Goal: Task Accomplishment & Management: Manage account settings

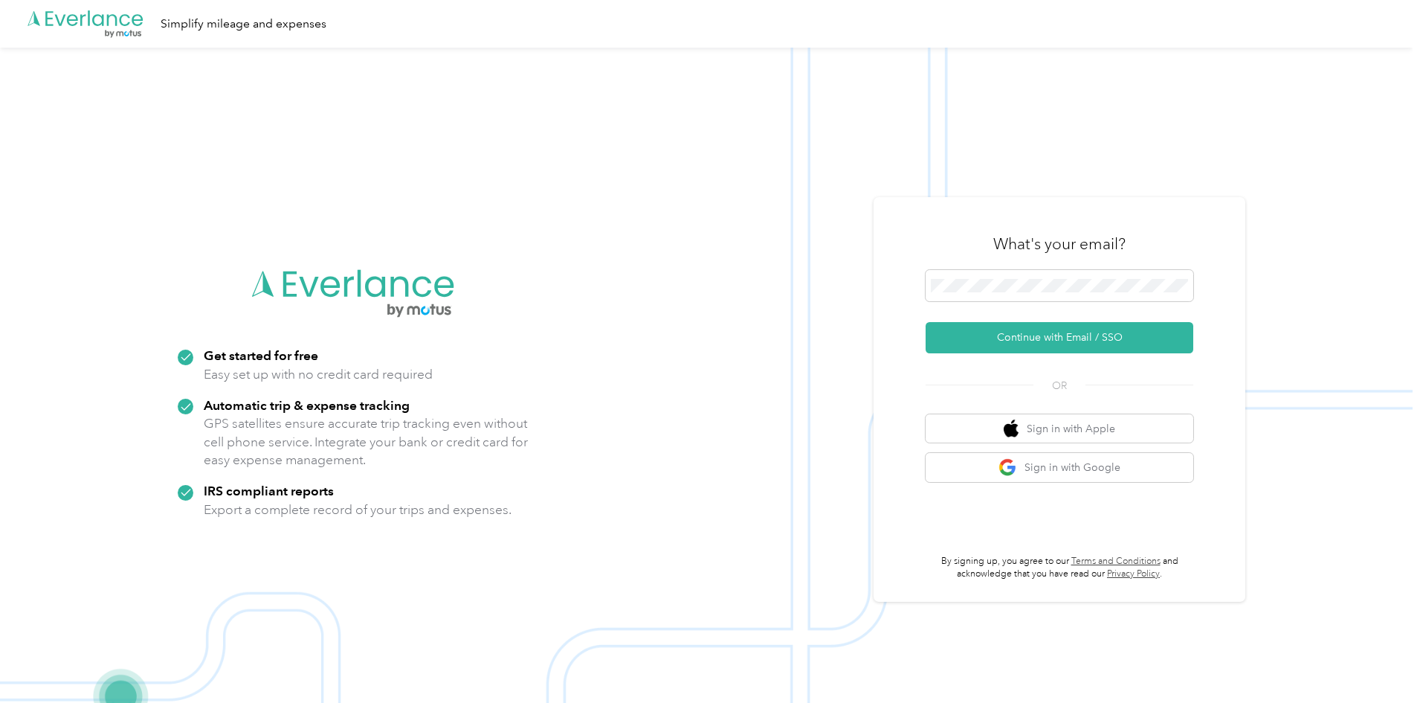
click at [918, 381] on div "What's your email? Continue with Email / SSO OR Sign in with Apple Sign in with…" at bounding box center [1060, 399] width 372 height 404
click at [1033, 272] on span at bounding box center [1060, 285] width 268 height 31
click at [1033, 292] on span at bounding box center [1060, 285] width 268 height 31
click at [1010, 343] on button "Continue with Email / SSO" at bounding box center [1060, 337] width 268 height 31
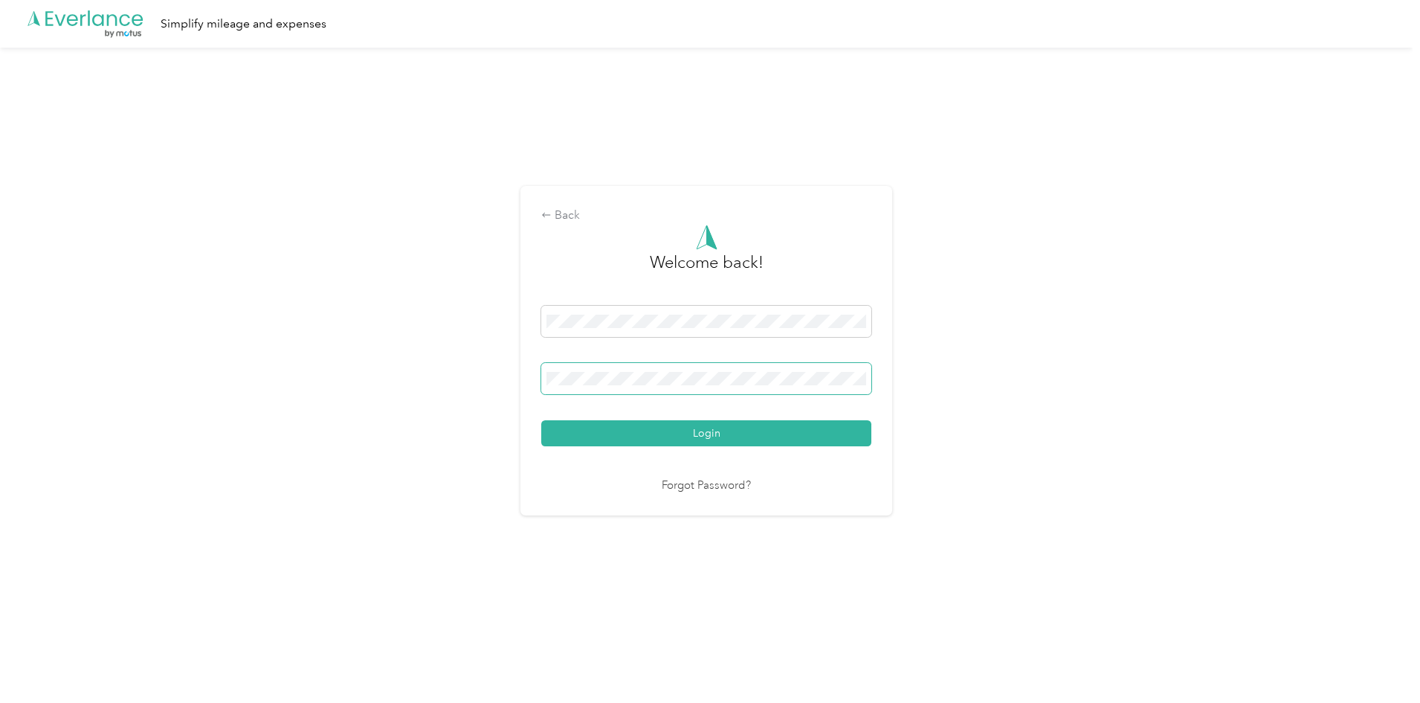
click at [702, 363] on span at bounding box center [706, 378] width 330 height 31
click at [541, 420] on button "Login" at bounding box center [706, 433] width 330 height 26
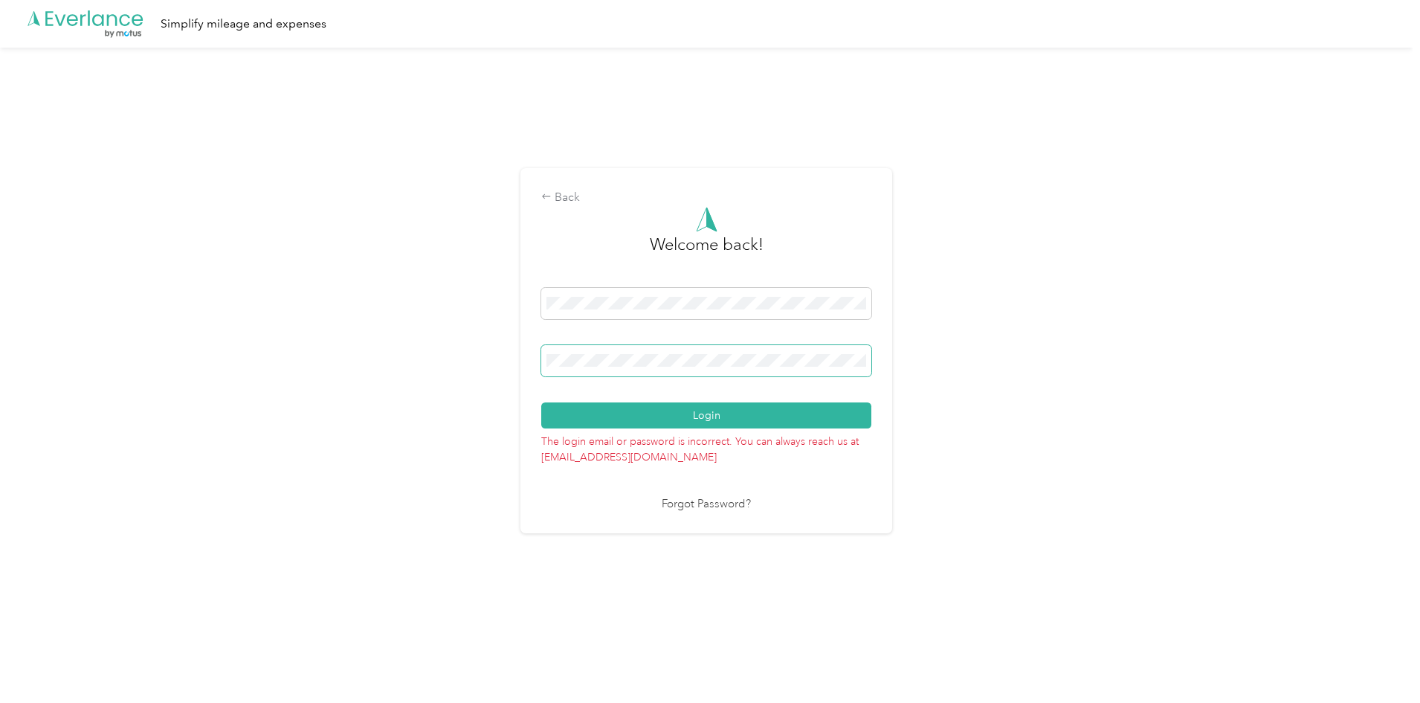
click at [414, 377] on div "Back Welcome back! Login The login email or password is incorrect. You can alwa…" at bounding box center [706, 357] width 1412 height 619
click at [541, 402] on button "Login" at bounding box center [706, 415] width 330 height 26
click at [691, 504] on link "Forgot Password?" at bounding box center [706, 504] width 89 height 17
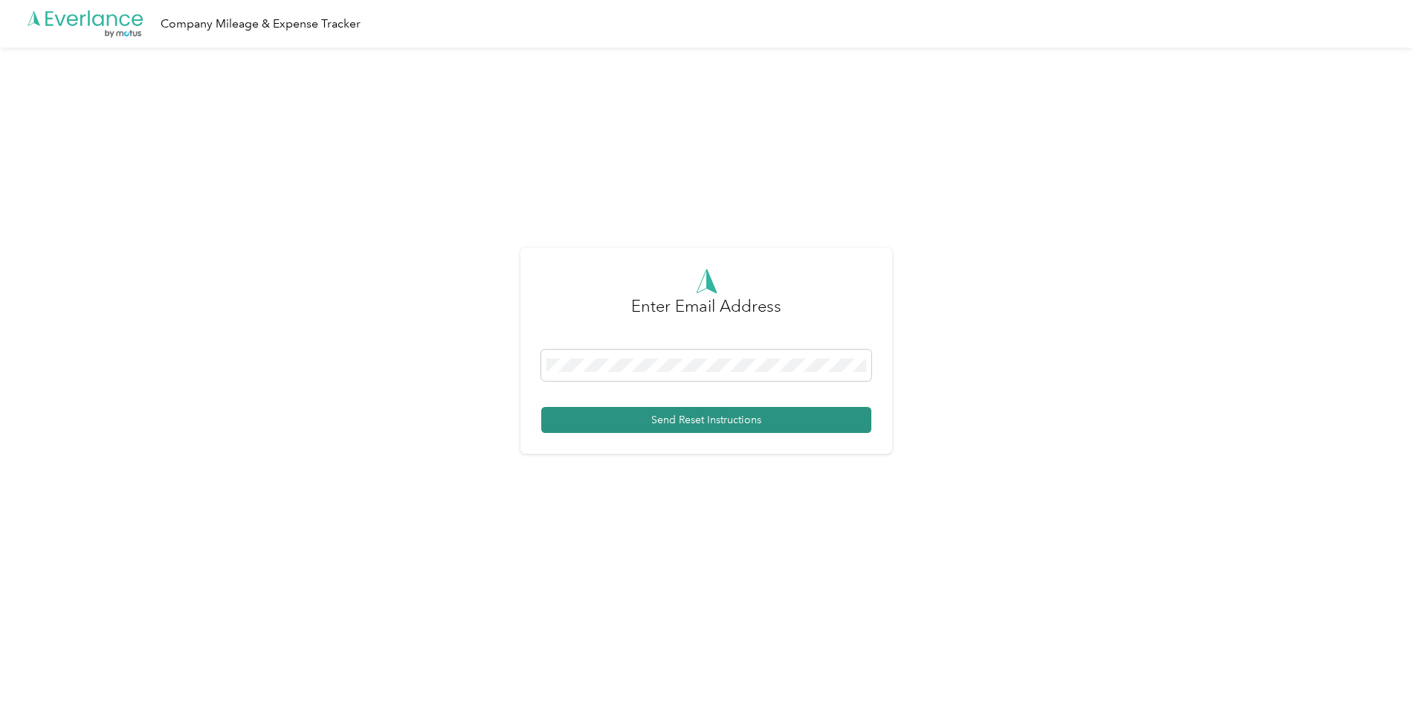
click at [616, 427] on button "Send Reset Instructions" at bounding box center [706, 420] width 330 height 26
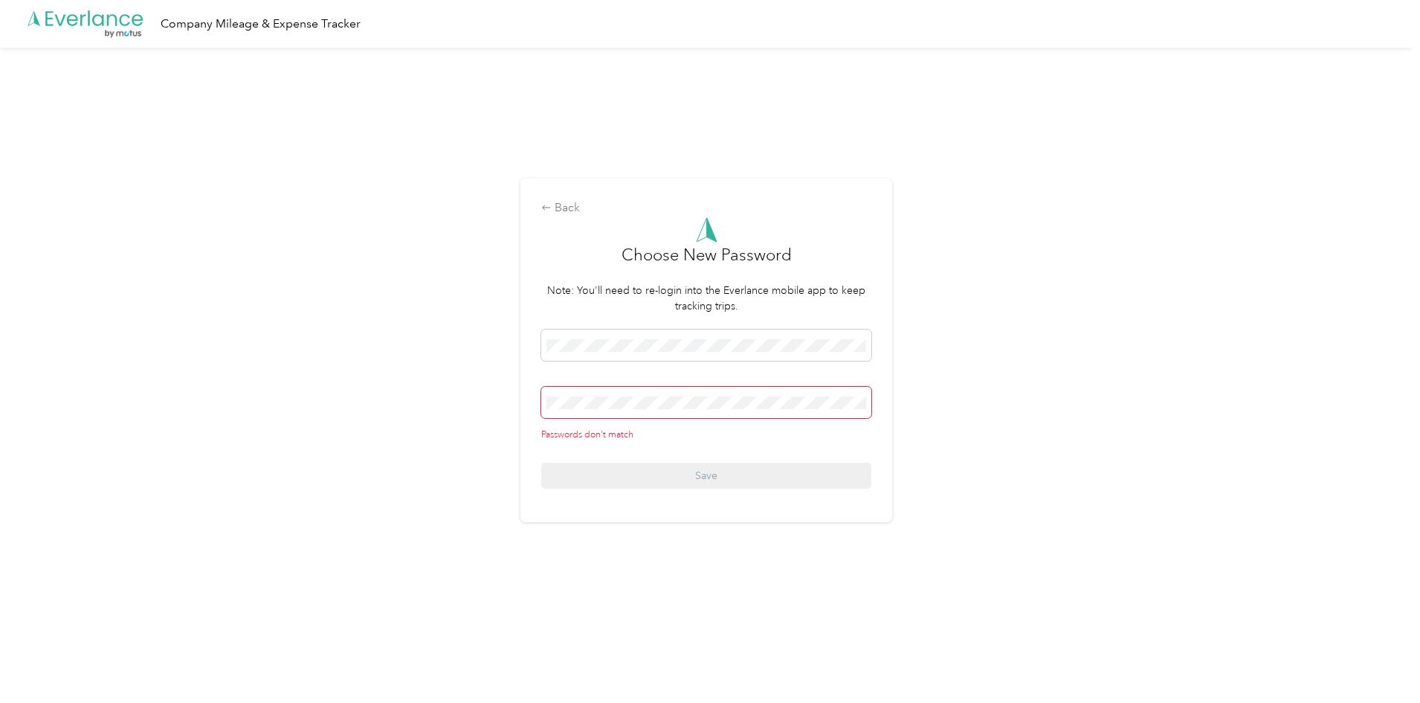
click at [186, 413] on div "Back Choose New Password Note: You'll need to re-login into the Everlance mobil…" at bounding box center [706, 357] width 1412 height 619
click at [340, 350] on div "Back Choose New Password Note: You'll need to re-login into the Everlance mobil…" at bounding box center [706, 357] width 1412 height 619
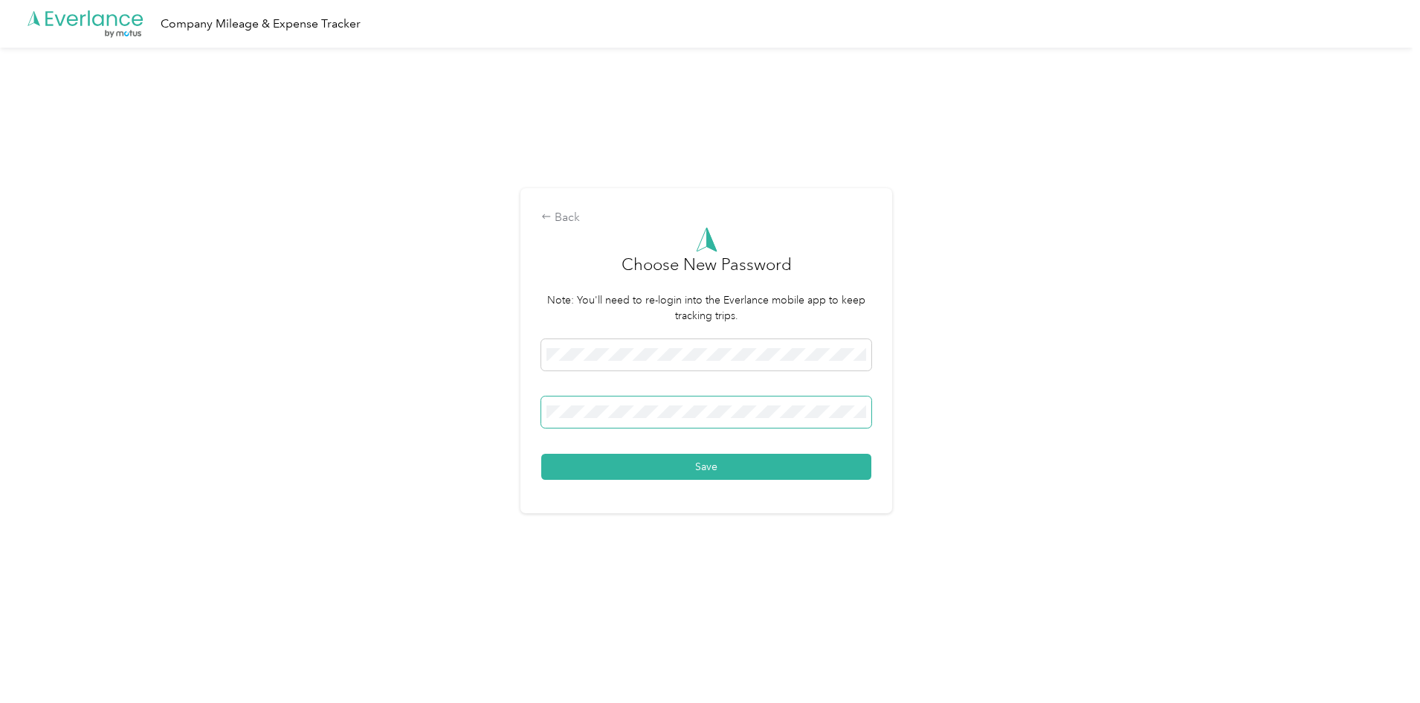
click at [541, 453] on button "Save" at bounding box center [706, 466] width 330 height 26
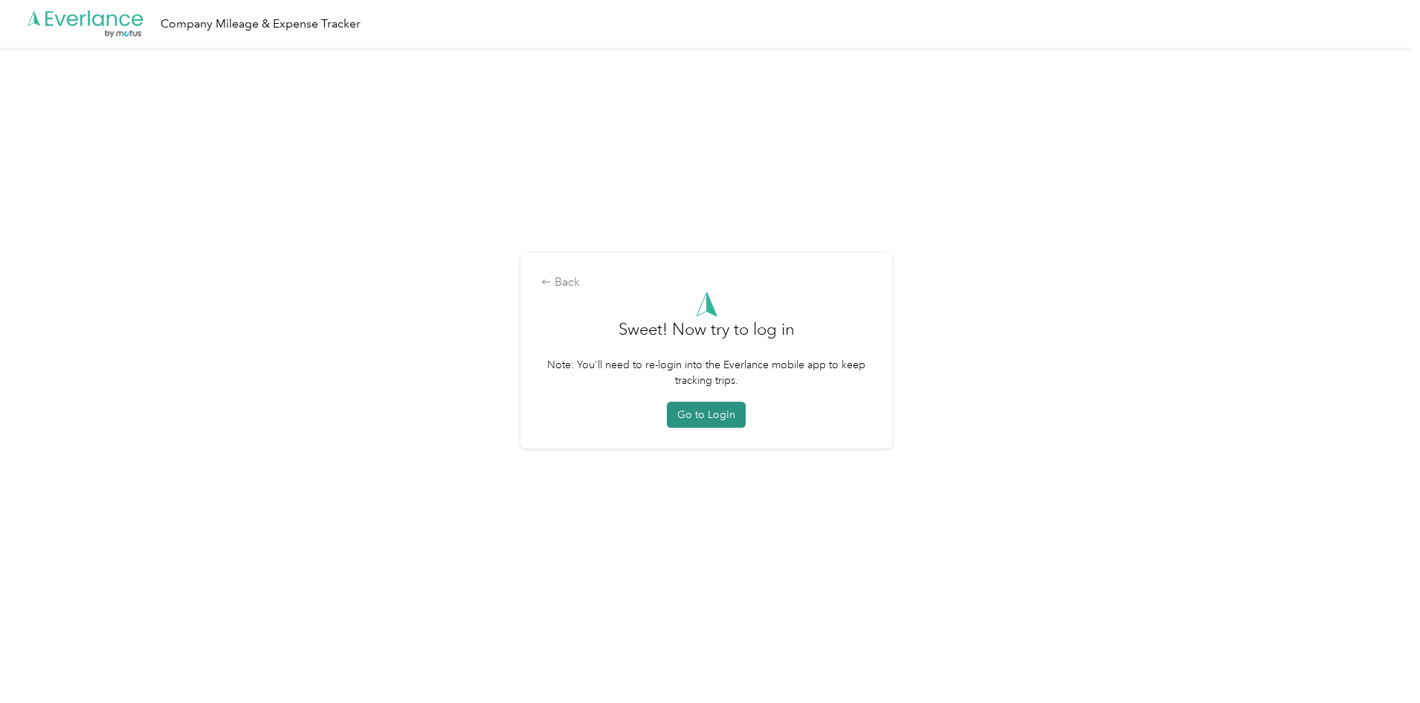
click at [726, 419] on button "Go to Login" at bounding box center [706, 414] width 79 height 26
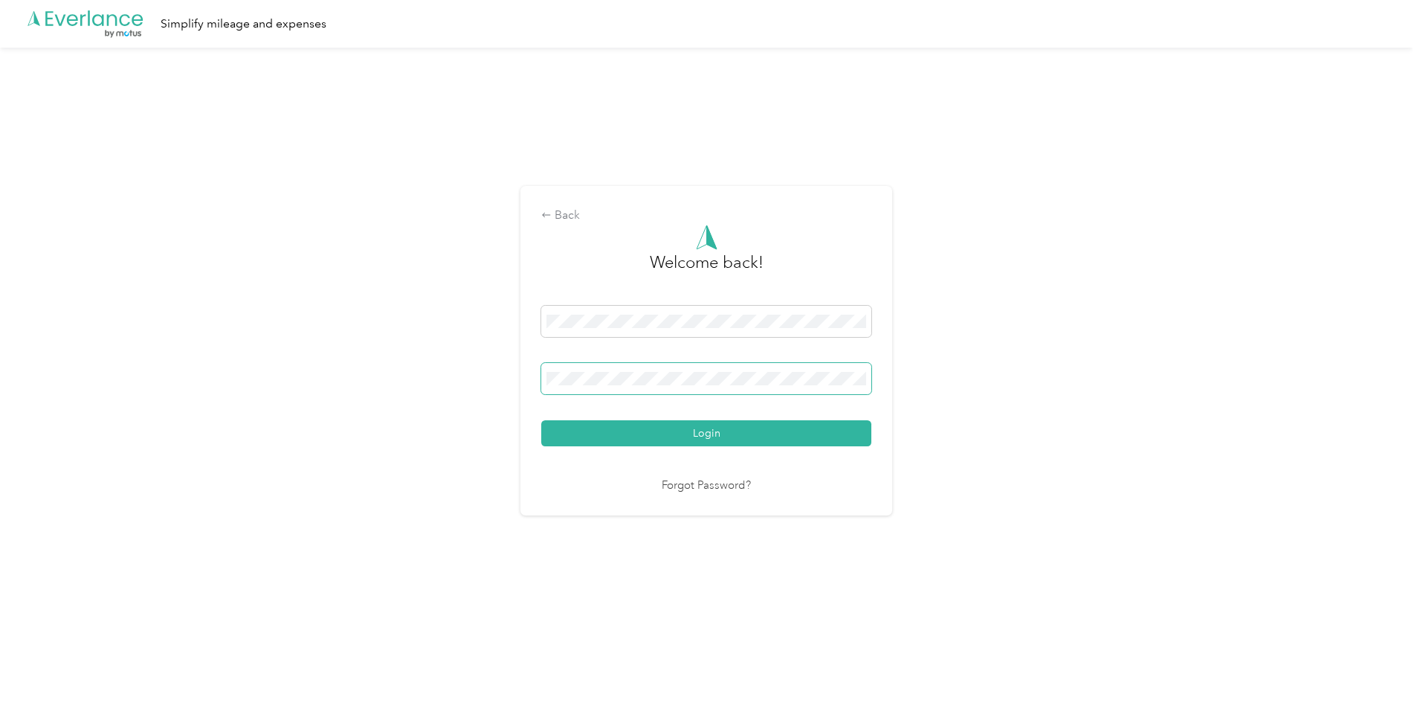
click at [541, 420] on button "Login" at bounding box center [706, 433] width 330 height 26
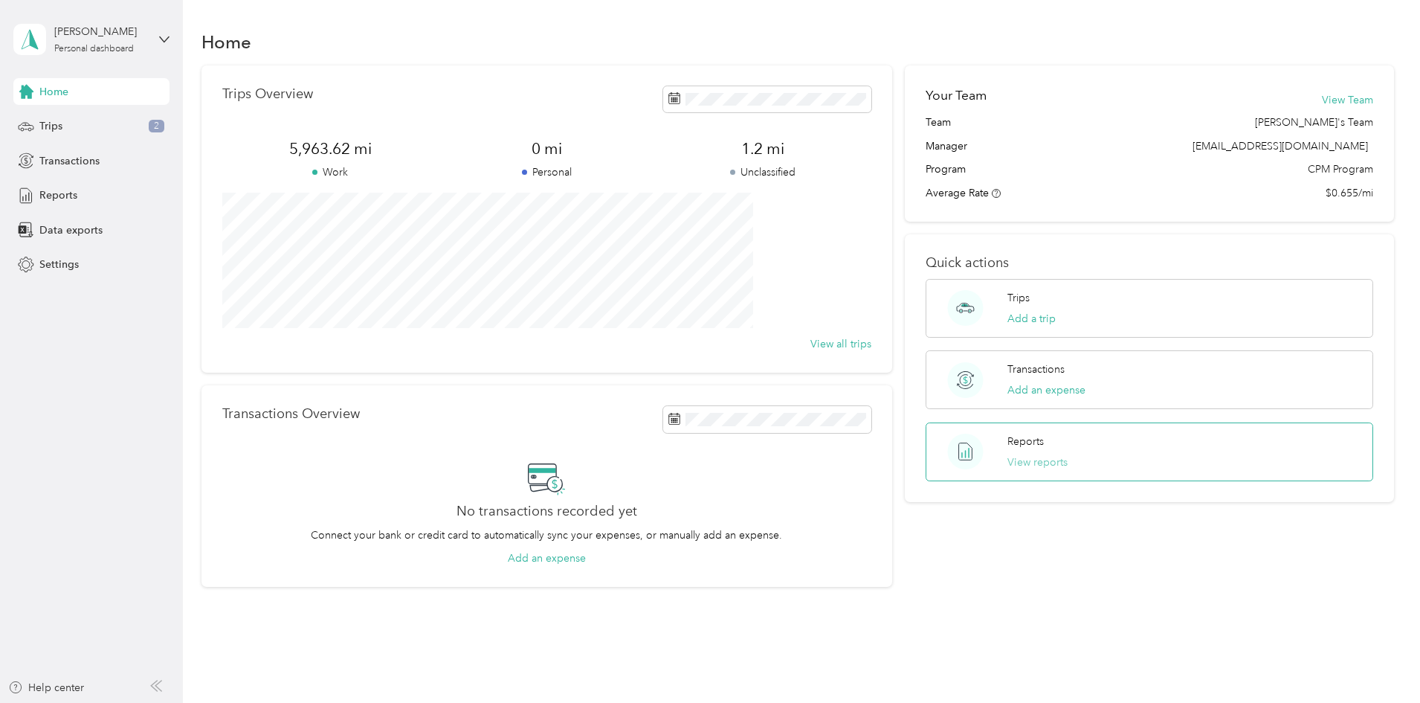
click at [1007, 461] on button "View reports" at bounding box center [1037, 462] width 60 height 16
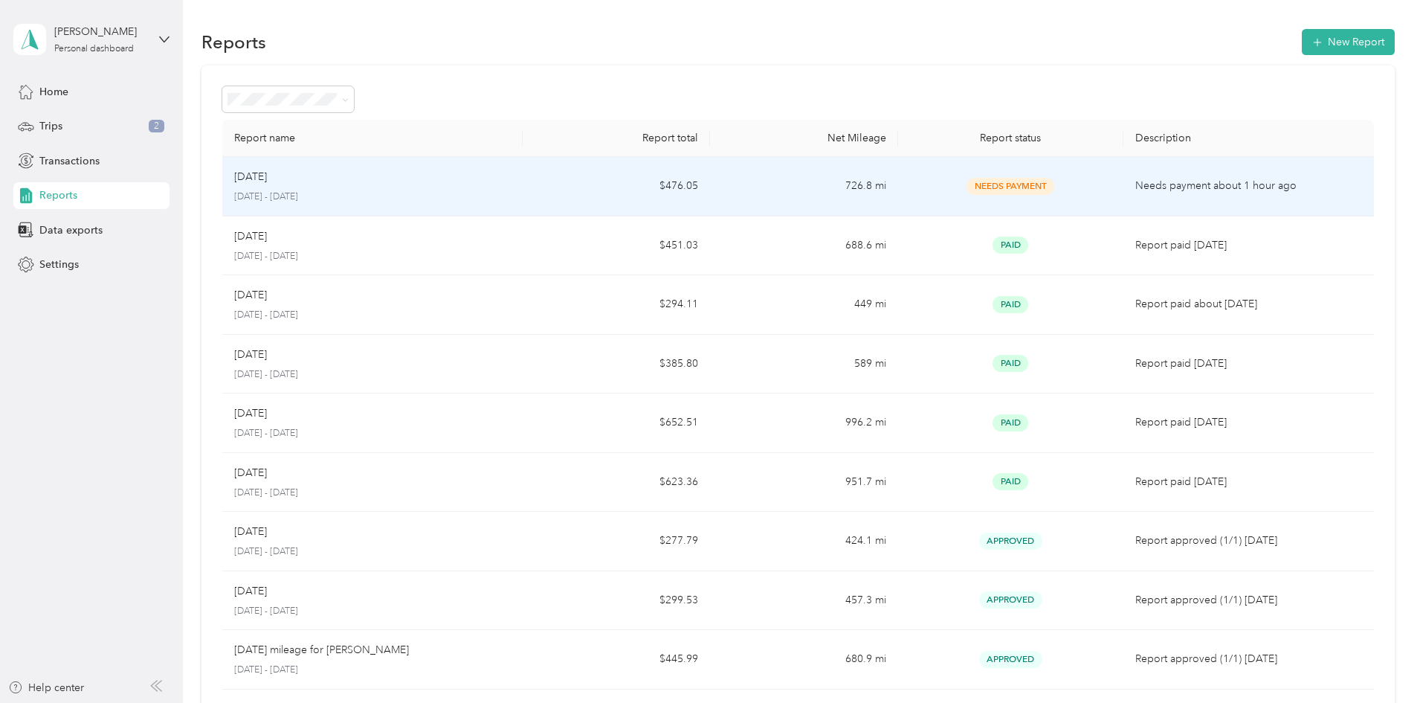
click at [572, 182] on td "$476.05" at bounding box center [616, 186] width 187 height 59
